Goal: Check status

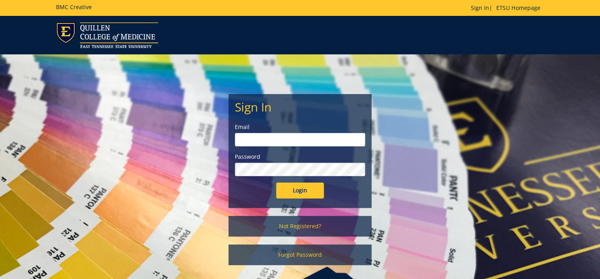
type input "[EMAIL_ADDRESS][DOMAIN_NAME]"
click at [301, 194] on input "Login" at bounding box center [300, 191] width 48 height 16
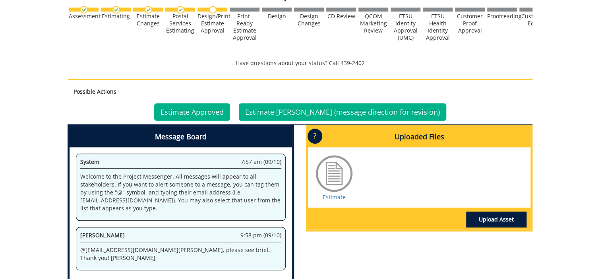
scroll to position [275, 0]
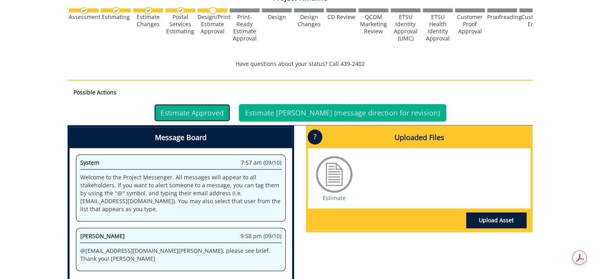
click at [198, 114] on link "Estimate Approved" at bounding box center [192, 112] width 76 height 17
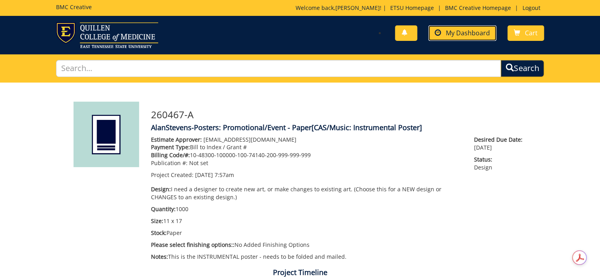
click at [457, 31] on span "My Dashboard" at bounding box center [468, 33] width 44 height 9
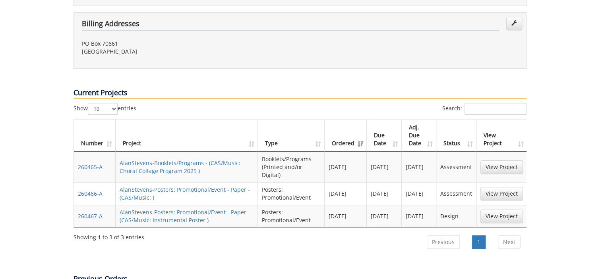
scroll to position [265, 0]
